Goal: Find specific page/section: Find specific page/section

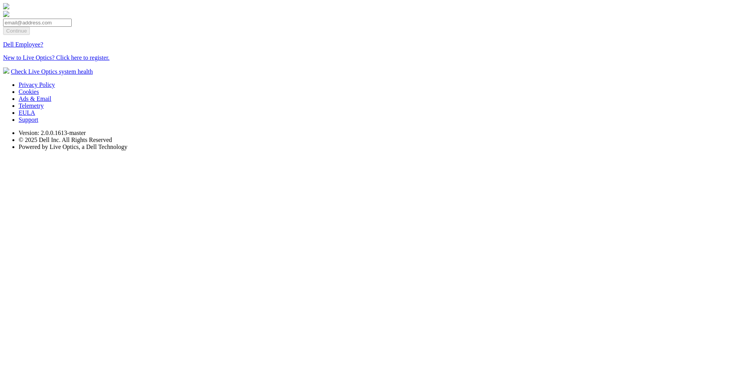
click at [72, 27] on input "email" at bounding box center [37, 23] width 69 height 8
type input "dpackadmin@liveoptics.com"
click at [30, 35] on input "Continue" at bounding box center [16, 31] width 27 height 8
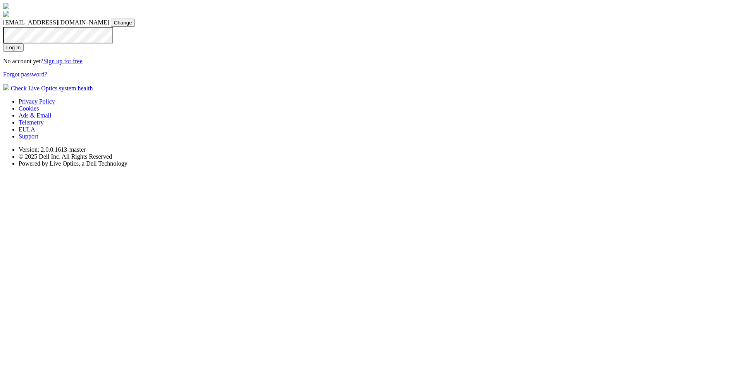
click at [24, 52] on input "Log In" at bounding box center [13, 47] width 21 height 8
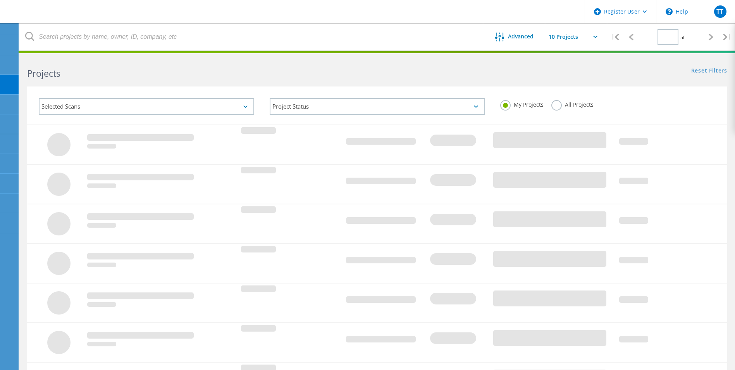
type input "1"
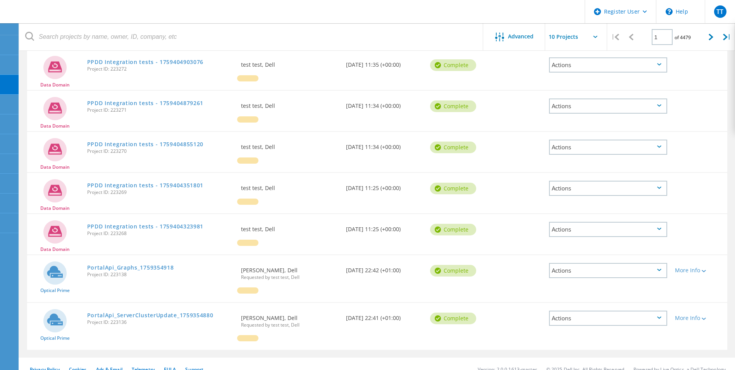
scroll to position [227, 0]
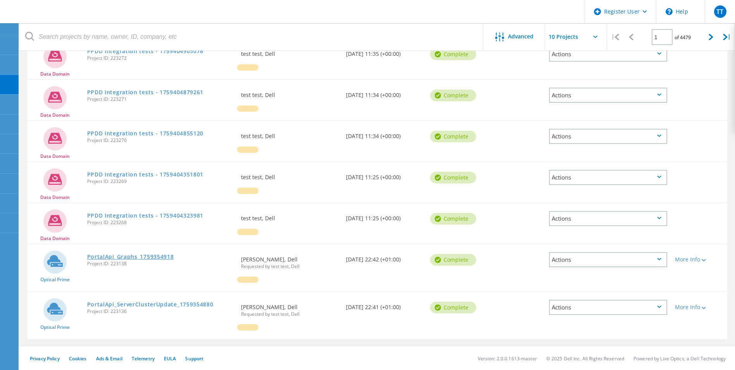
click at [170, 255] on link "PortalApi_Graphs_1759354918" at bounding box center [130, 256] width 87 height 5
